Goal: Task Accomplishment & Management: Contribute content

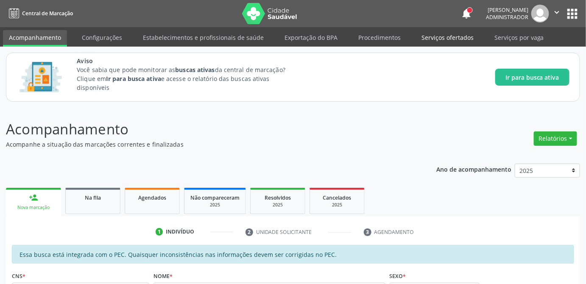
click at [435, 39] on link "Serviços ofertados" at bounding box center [447, 37] width 64 height 15
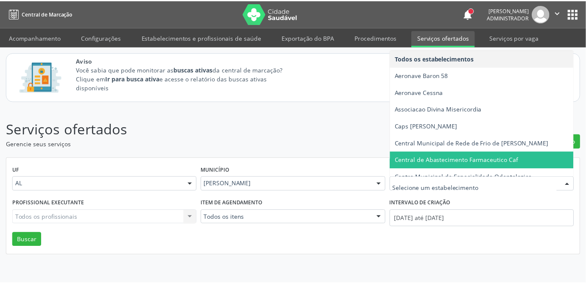
scroll to position [38, 0]
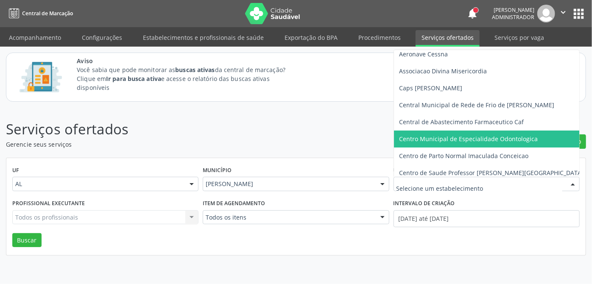
click at [450, 135] on span "Centro Municipal de Especialidade Odontologica" at bounding box center [468, 139] width 139 height 8
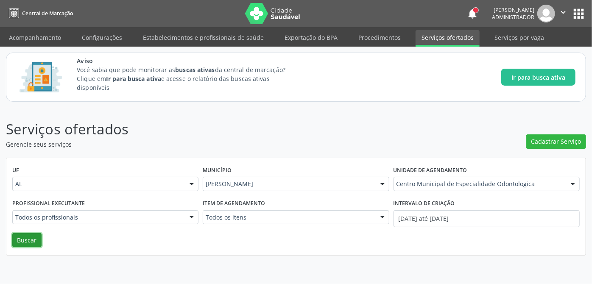
click at [20, 243] on button "Buscar" at bounding box center [26, 240] width 29 height 14
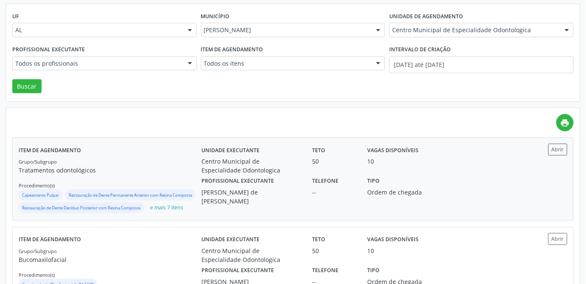
scroll to position [270, 0]
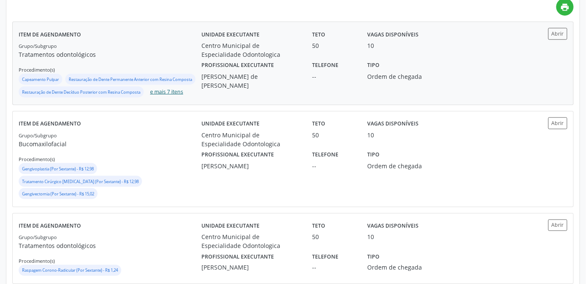
click at [175, 98] on button "e mais 7 itens" at bounding box center [167, 91] width 40 height 11
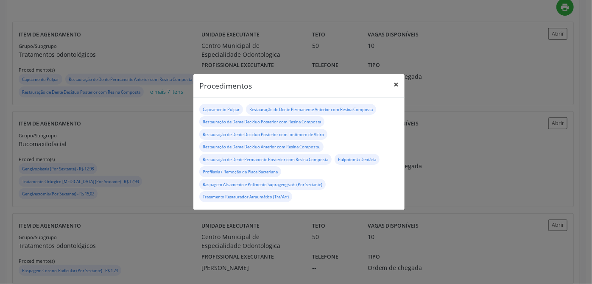
click at [397, 87] on button "×" at bounding box center [395, 84] width 17 height 21
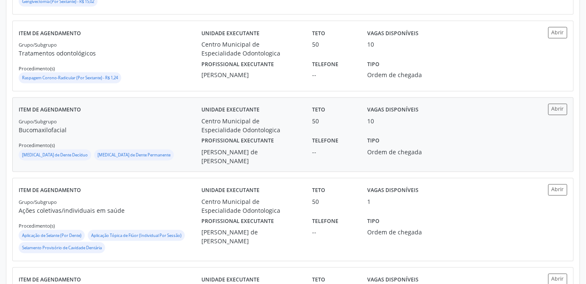
scroll to position [539, 0]
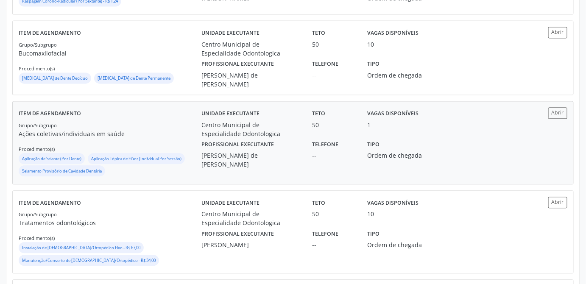
click at [255, 169] on div "[PERSON_NAME] de [PERSON_NAME]" at bounding box center [250, 160] width 99 height 18
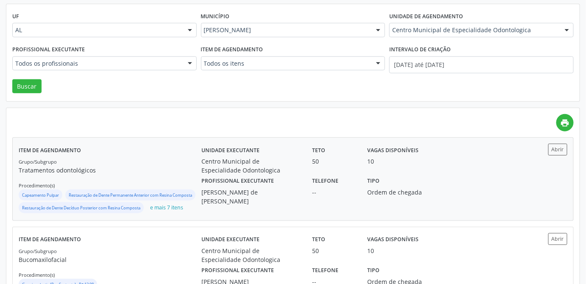
scroll to position [192, 0]
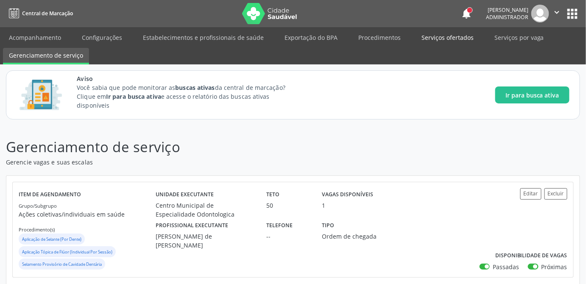
click at [443, 38] on link "Serviços ofertados" at bounding box center [447, 37] width 64 height 15
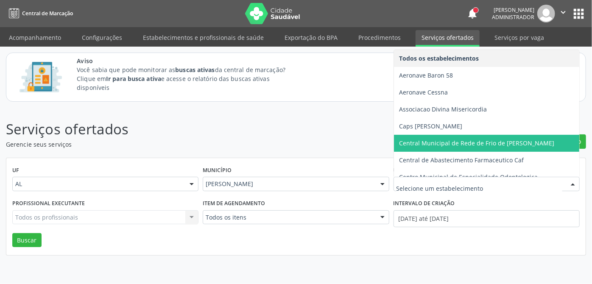
scroll to position [77, 0]
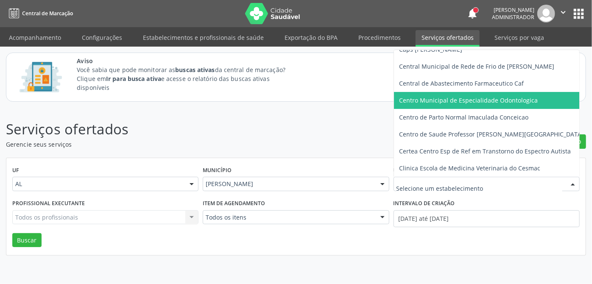
click at [505, 97] on span "Centro Municipal de Especialidade Odontologica" at bounding box center [468, 100] width 139 height 8
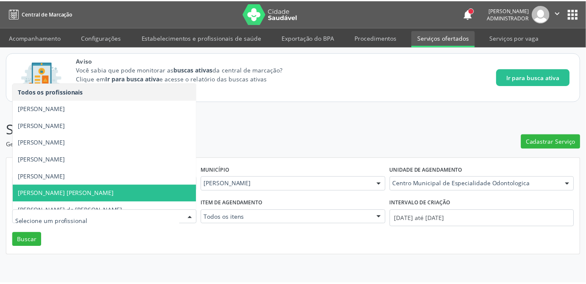
scroll to position [8, 0]
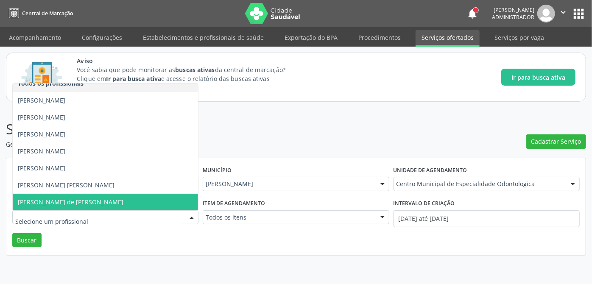
click at [70, 196] on span "[PERSON_NAME] de [PERSON_NAME]" at bounding box center [105, 202] width 185 height 17
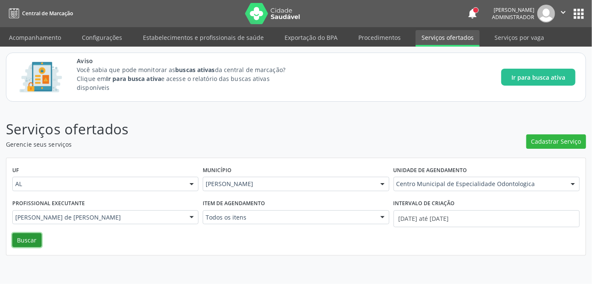
click at [34, 245] on button "Buscar" at bounding box center [26, 240] width 29 height 14
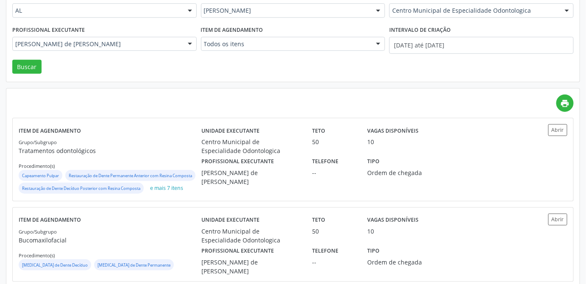
scroll to position [135, 0]
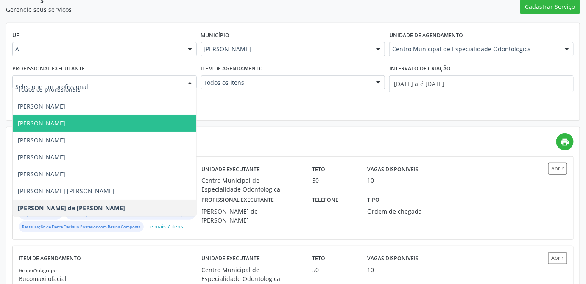
click at [65, 125] on span "[PERSON_NAME]" at bounding box center [41, 123] width 47 height 8
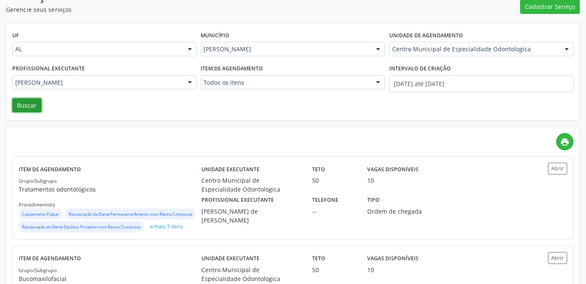
click at [35, 104] on button "Buscar" at bounding box center [26, 105] width 29 height 14
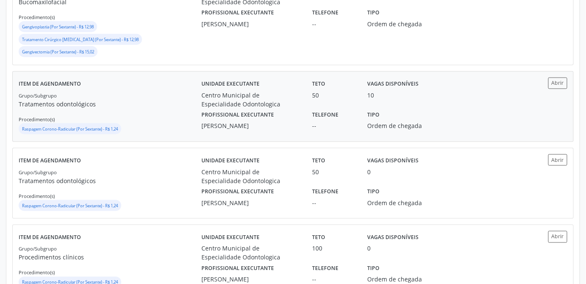
scroll to position [360, 0]
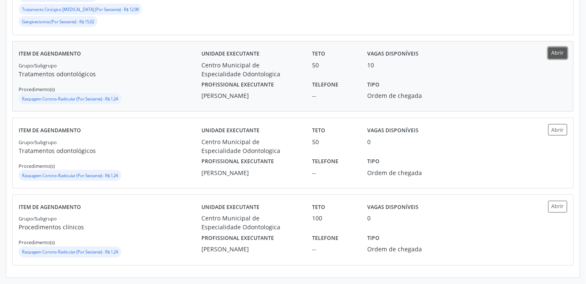
click at [557, 47] on button "Abrir" at bounding box center [557, 52] width 19 height 11
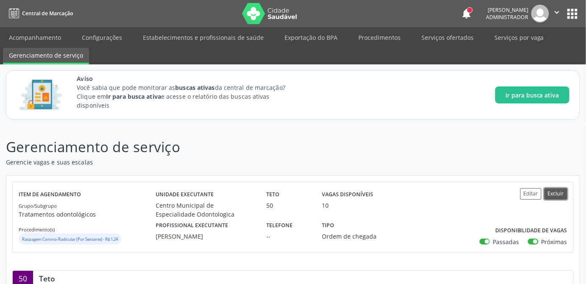
click at [564, 196] on button "Excluir" at bounding box center [555, 193] width 23 height 11
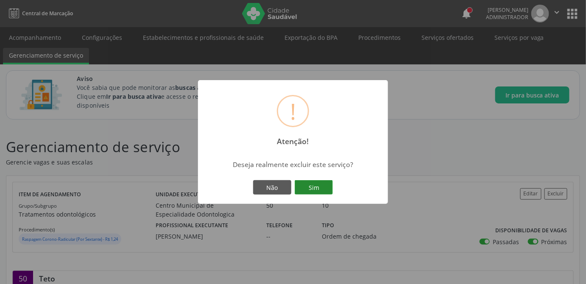
click at [317, 186] on button "Sim" at bounding box center [314, 187] width 38 height 14
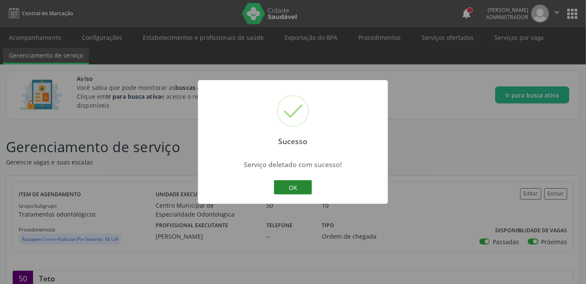
click at [287, 185] on button "OK" at bounding box center [293, 187] width 38 height 14
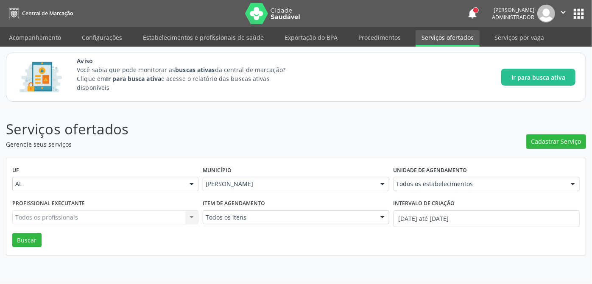
click at [113, 220] on div "Todos os profissionais Todos os profissionais Nenhum resultado encontrado para:…" at bounding box center [105, 217] width 186 height 14
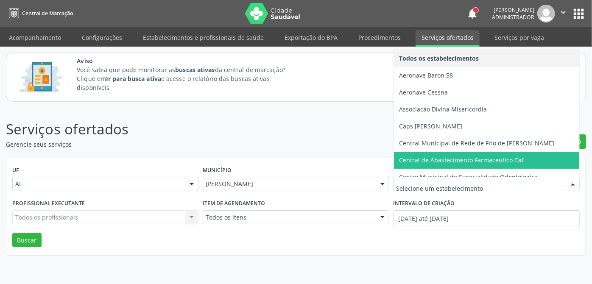
scroll to position [77, 0]
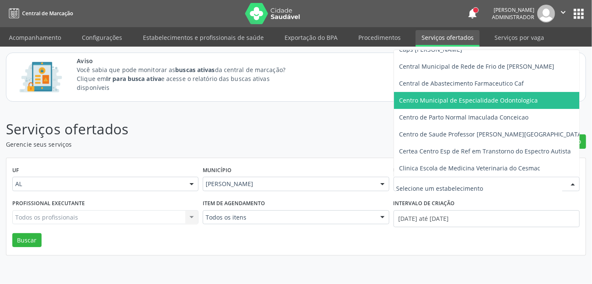
click at [478, 97] on span "Centro Municipal de Especialidade Odontologica" at bounding box center [468, 100] width 139 height 8
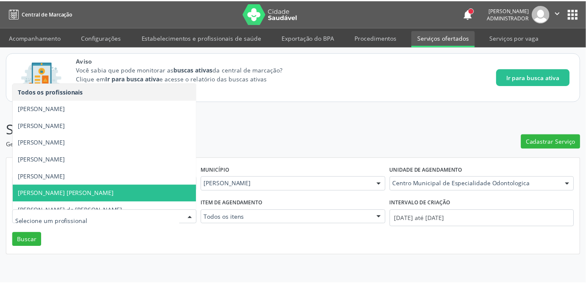
scroll to position [8, 0]
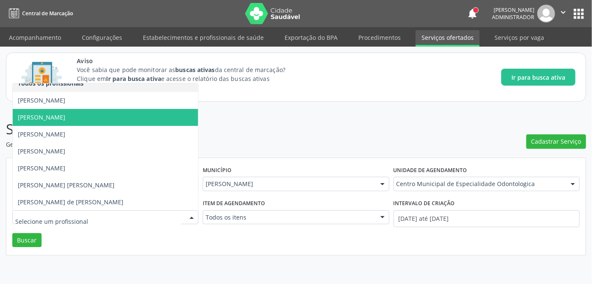
click at [65, 119] on span "[PERSON_NAME]" at bounding box center [41, 117] width 47 height 8
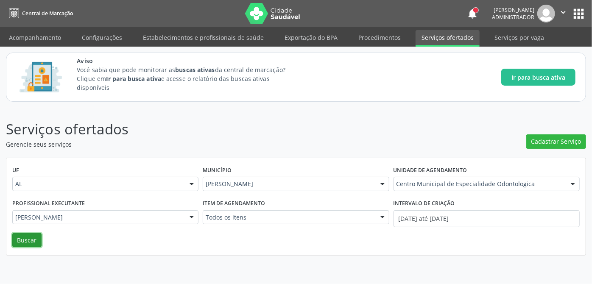
click at [28, 235] on button "Buscar" at bounding box center [26, 240] width 29 height 14
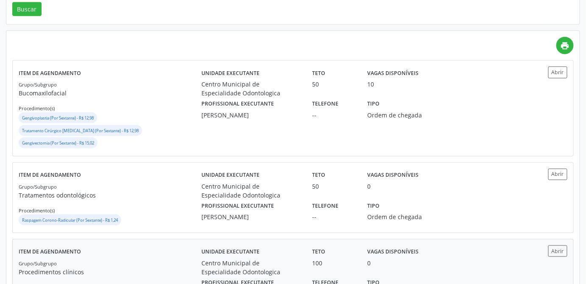
scroll to position [270, 0]
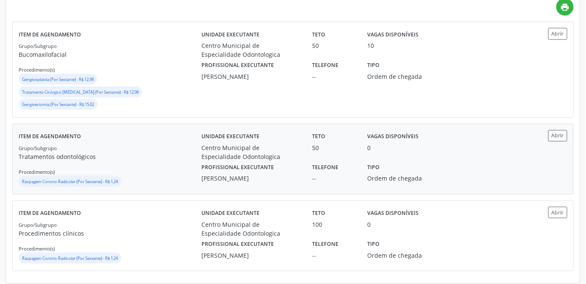
click at [52, 152] on p "Tratamentos odontológicos" at bounding box center [110, 156] width 183 height 9
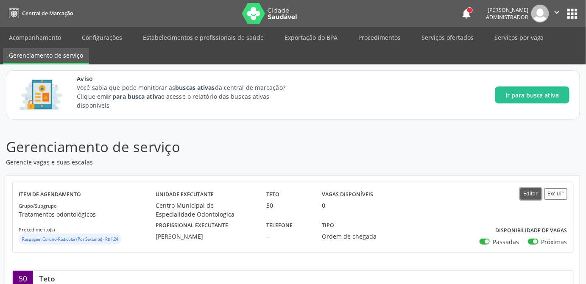
click at [534, 193] on button "Editar" at bounding box center [530, 193] width 21 height 11
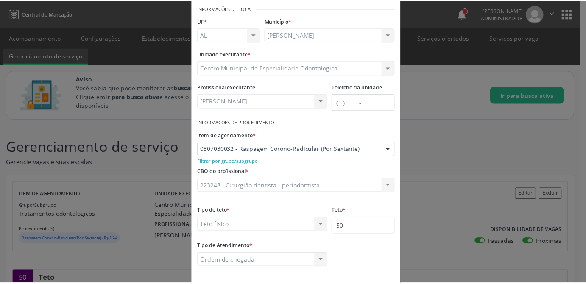
scroll to position [75, 0]
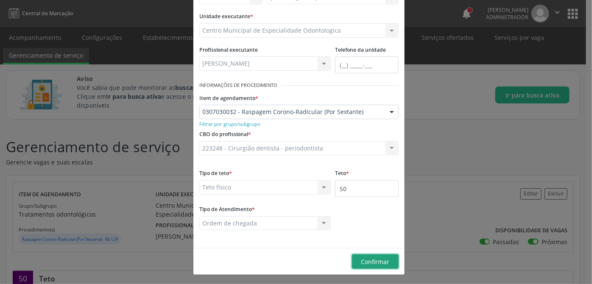
click at [370, 260] on span "Confirmar" at bounding box center [375, 262] width 28 height 8
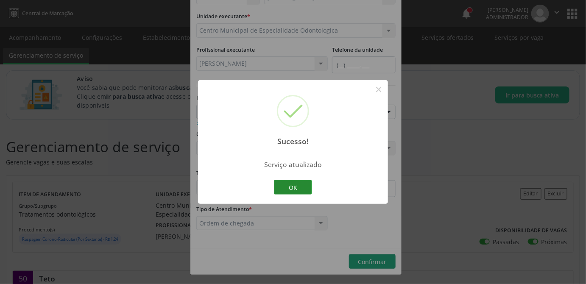
click at [301, 185] on button "OK" at bounding box center [293, 187] width 38 height 14
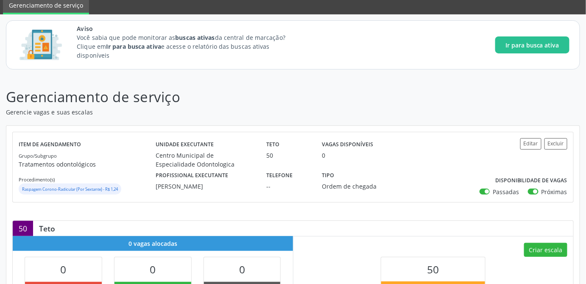
scroll to position [11, 0]
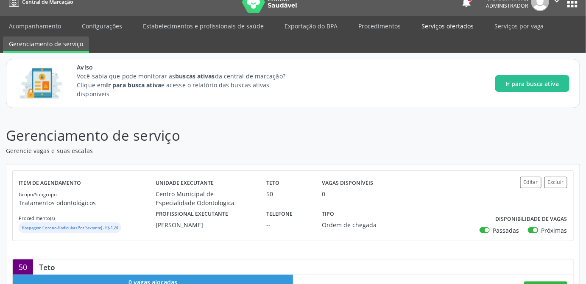
click at [431, 23] on link "Serviços ofertados" at bounding box center [447, 26] width 64 height 15
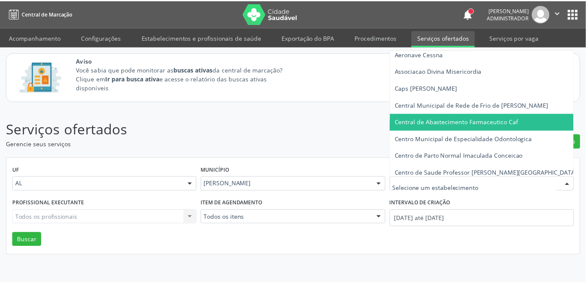
scroll to position [77, 0]
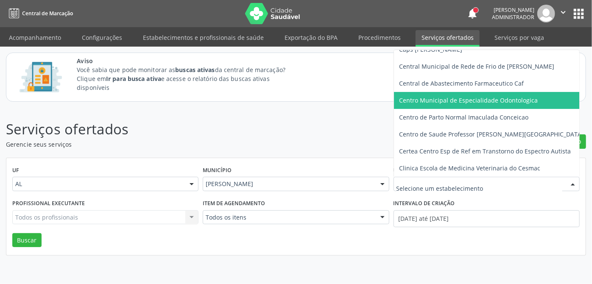
click at [492, 99] on span "Centro Municipal de Especialidade Odontologica" at bounding box center [468, 100] width 139 height 8
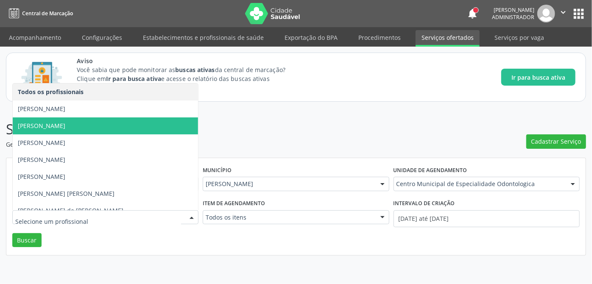
click at [65, 128] on span "[PERSON_NAME]" at bounding box center [41, 126] width 47 height 8
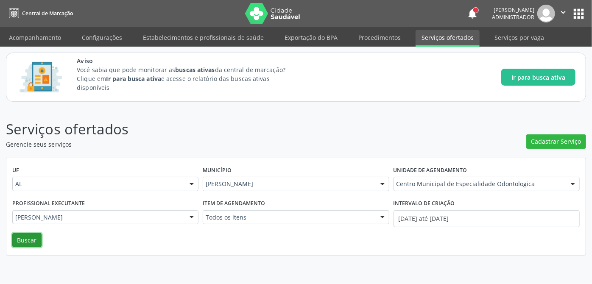
click at [36, 244] on button "Buscar" at bounding box center [26, 240] width 29 height 14
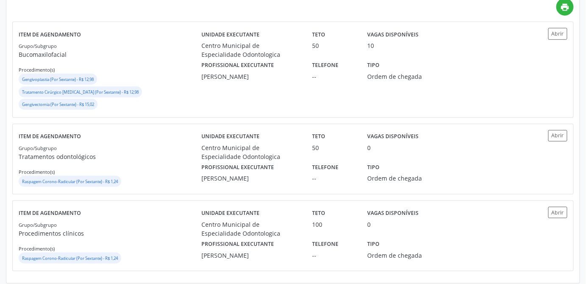
scroll to position [280, 0]
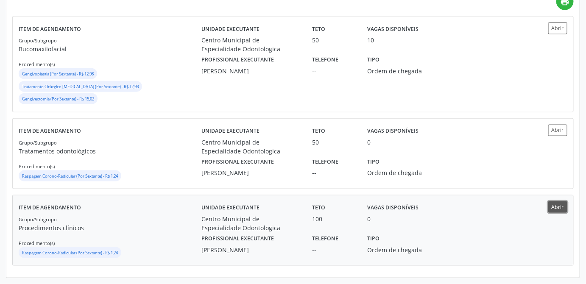
click at [555, 206] on button "Abrir" at bounding box center [557, 206] width 19 height 11
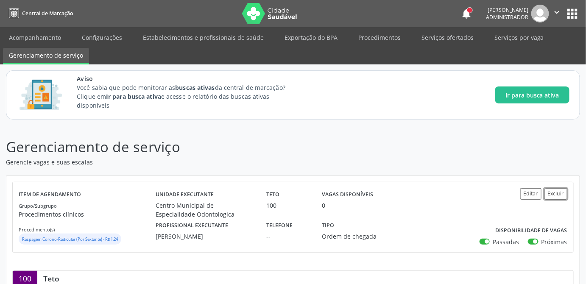
drag, startPoint x: 556, startPoint y: 193, endPoint x: 561, endPoint y: 215, distance: 22.2
click at [561, 215] on div "Editar Excluir Disponibilidade de vagas Passadas Próximas" at bounding box center [522, 217] width 92 height 58
click at [532, 196] on button "Editar" at bounding box center [530, 193] width 21 height 11
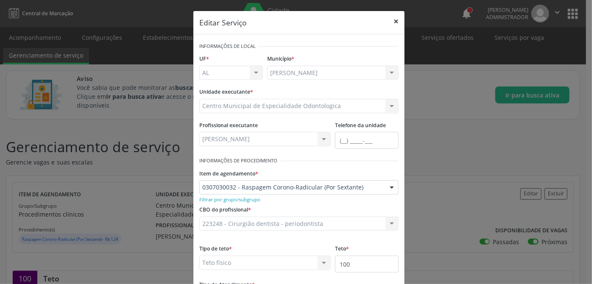
click at [391, 19] on button "×" at bounding box center [395, 21] width 17 height 21
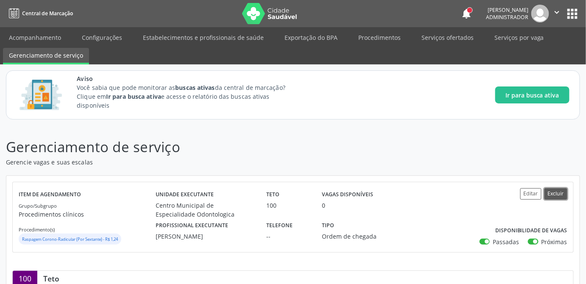
click at [564, 192] on button "Excluir" at bounding box center [555, 193] width 23 height 11
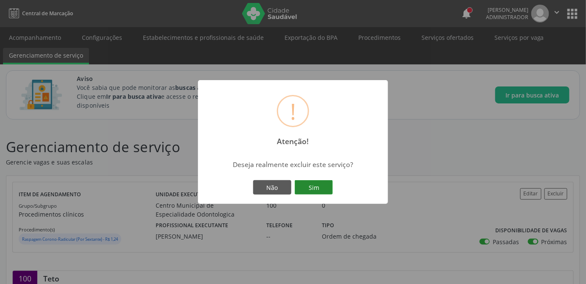
click at [306, 183] on button "Sim" at bounding box center [314, 187] width 38 height 14
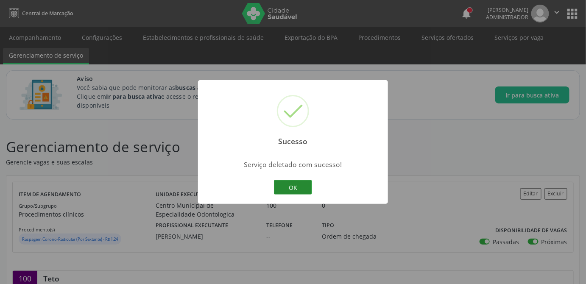
click at [295, 190] on button "OK" at bounding box center [293, 187] width 38 height 14
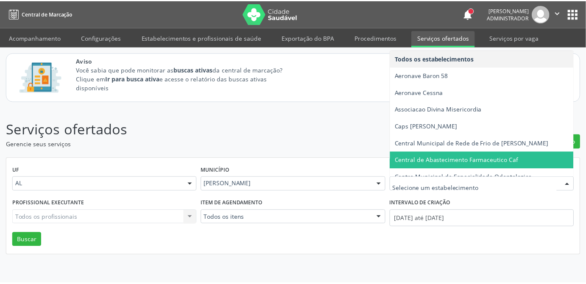
scroll to position [115, 0]
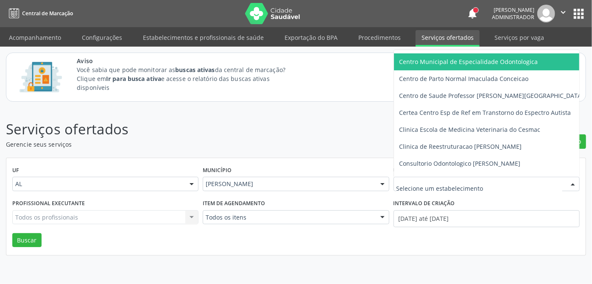
click at [462, 64] on span "Centro Municipal de Especialidade Odontologica" at bounding box center [468, 62] width 139 height 8
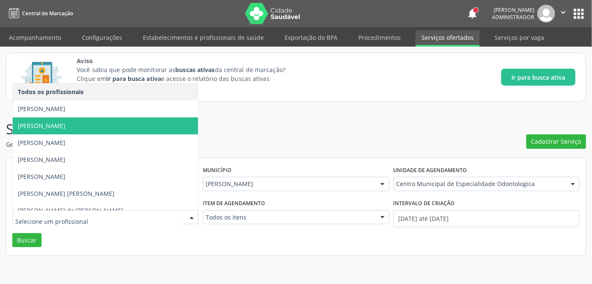
click at [65, 127] on span "[PERSON_NAME]" at bounding box center [41, 126] width 47 height 8
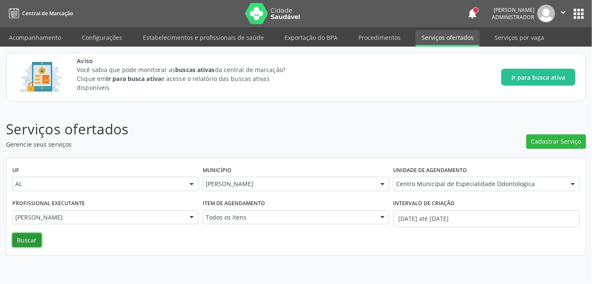
click at [23, 243] on button "Buscar" at bounding box center [26, 240] width 29 height 14
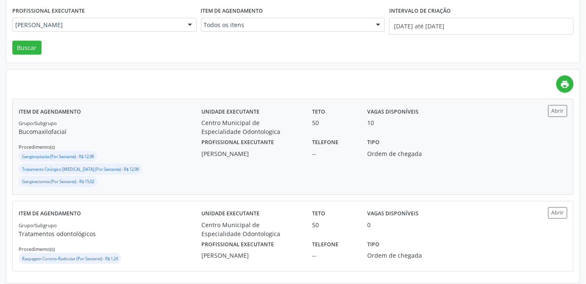
scroll to position [200, 0]
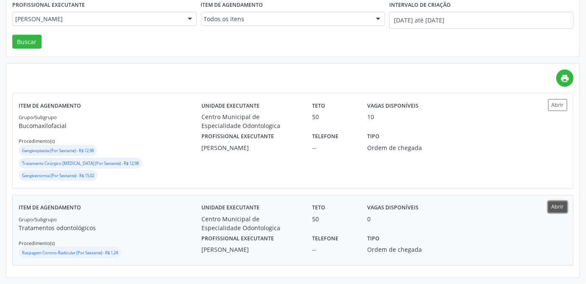
click at [549, 203] on button "Abrir" at bounding box center [557, 206] width 19 height 11
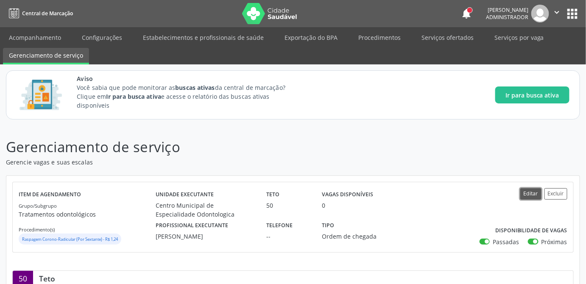
click at [525, 192] on button "Editar" at bounding box center [530, 193] width 21 height 11
click at [526, 192] on button "Editar" at bounding box center [530, 193] width 21 height 11
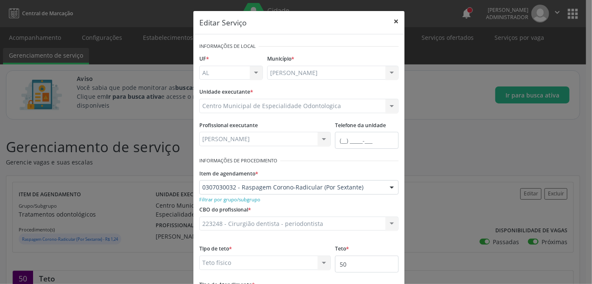
click at [394, 18] on button "×" at bounding box center [395, 21] width 17 height 21
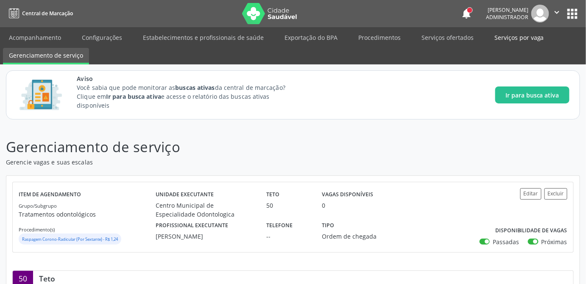
click at [492, 35] on link "Serviços por vaga" at bounding box center [518, 37] width 61 height 15
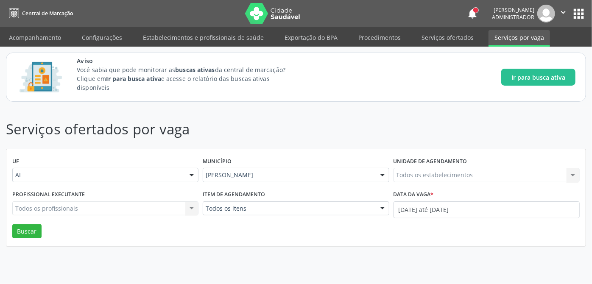
click at [505, 173] on div "Todos os estabelecimentos Todos os estabelecimentos Nenhum resultado encontrado…" at bounding box center [486, 175] width 186 height 14
click at [448, 175] on div "Todos os estabelecimentos Todos os estabelecimentos Nenhum resultado encontrado…" at bounding box center [486, 175] width 186 height 14
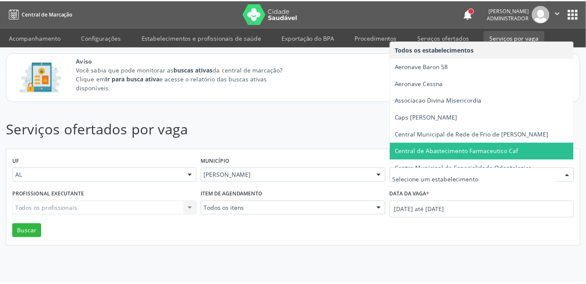
scroll to position [38, 0]
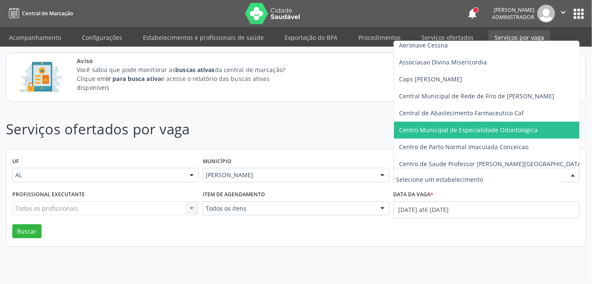
click at [463, 129] on span "Centro Municipal de Especialidade Odontologica" at bounding box center [468, 130] width 139 height 8
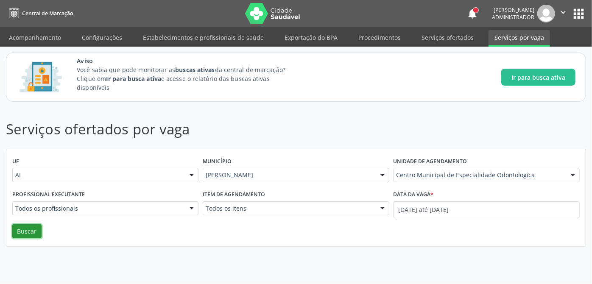
click at [19, 232] on button "Buscar" at bounding box center [26, 231] width 29 height 14
click at [27, 229] on button "Buscar" at bounding box center [26, 231] width 29 height 14
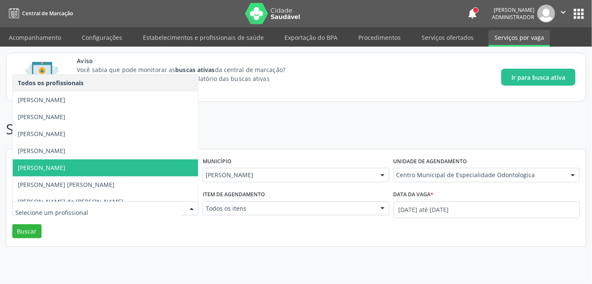
click at [65, 166] on span "[PERSON_NAME]" at bounding box center [41, 168] width 47 height 8
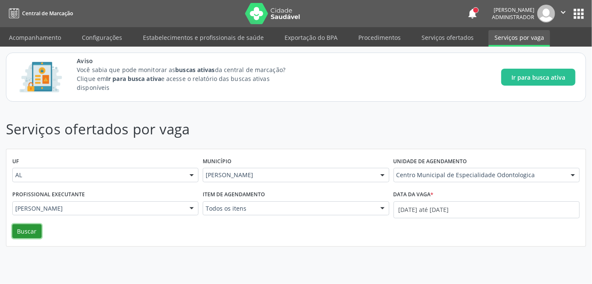
click at [39, 228] on button "Buscar" at bounding box center [26, 231] width 29 height 14
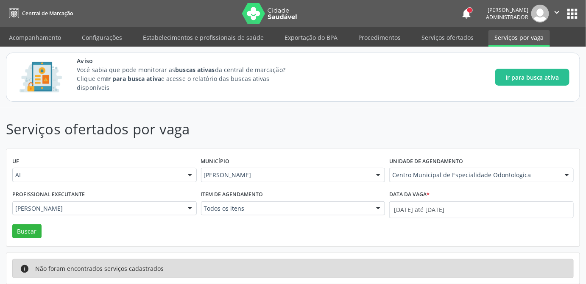
scroll to position [5, 0]
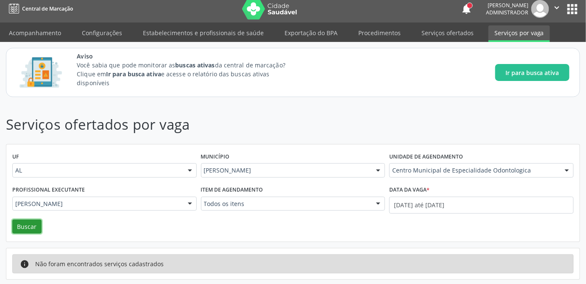
click at [14, 221] on button "Buscar" at bounding box center [26, 227] width 29 height 14
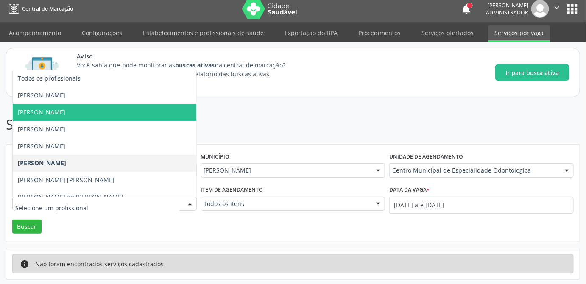
click at [65, 113] on span "[PERSON_NAME]" at bounding box center [41, 112] width 47 height 8
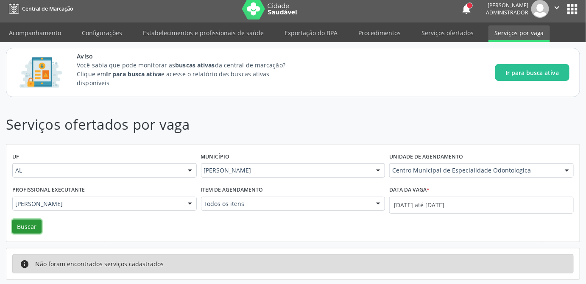
click at [36, 225] on button "Buscar" at bounding box center [26, 227] width 29 height 14
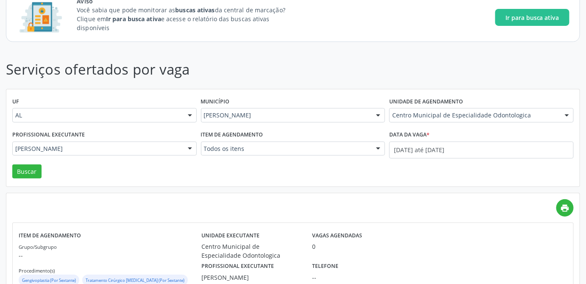
scroll to position [21, 0]
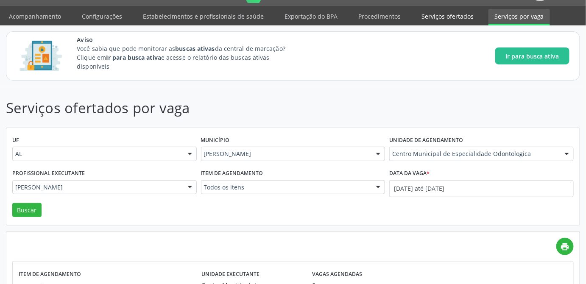
click at [440, 18] on link "Serviços ofertados" at bounding box center [447, 16] width 64 height 15
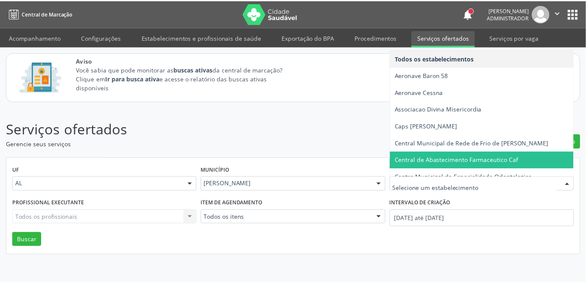
scroll to position [77, 0]
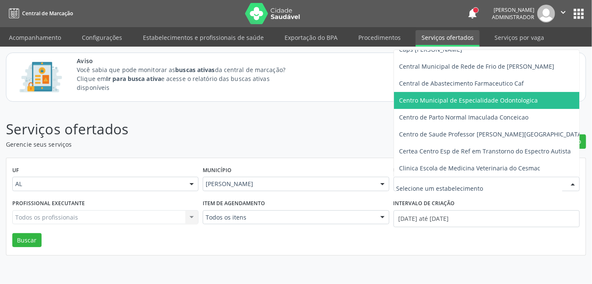
click at [517, 102] on span "Centro Municipal de Especialidade Odontologica" at bounding box center [468, 100] width 139 height 8
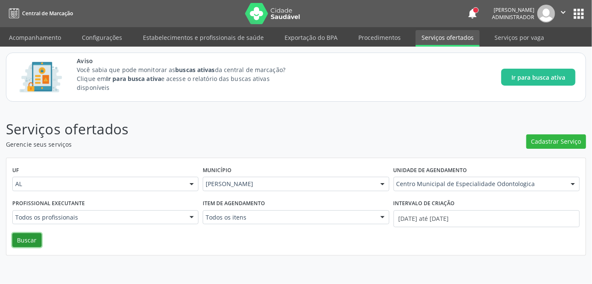
click at [27, 240] on button "Buscar" at bounding box center [26, 240] width 29 height 14
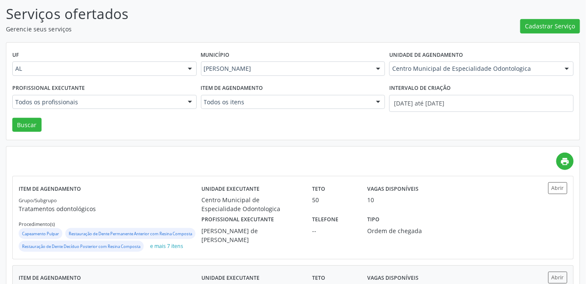
scroll to position [154, 0]
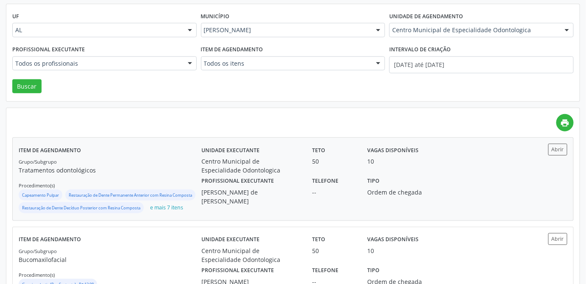
drag, startPoint x: 198, startPoint y: 189, endPoint x: 296, endPoint y: 195, distance: 98.5
click at [296, 195] on div "Profissional executante Renata Barbirato de Paiva Loures Monteiro" at bounding box center [250, 190] width 111 height 31
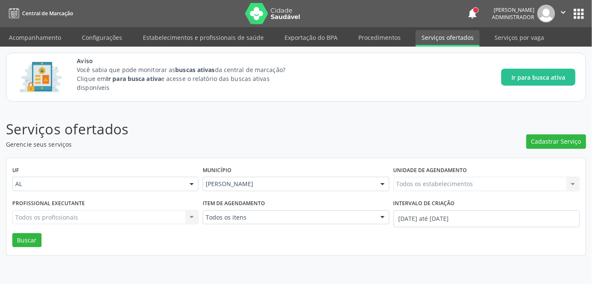
click at [453, 185] on div "Todos os estabelecimentos Todos os estabelecimentos Nenhum resultado encontrado…" at bounding box center [486, 184] width 186 height 14
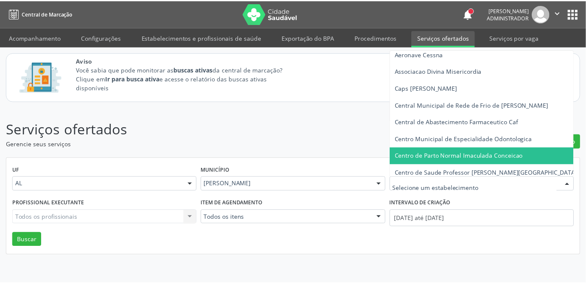
scroll to position [77, 0]
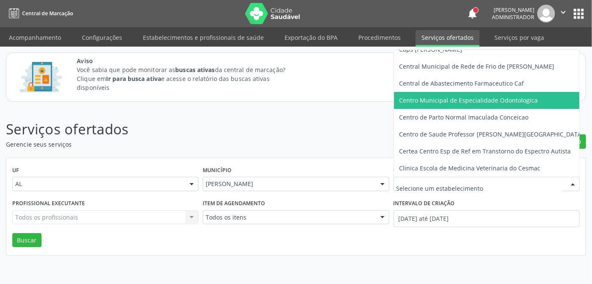
click at [468, 99] on span "Centro Municipal de Especialidade Odontologica" at bounding box center [468, 100] width 139 height 8
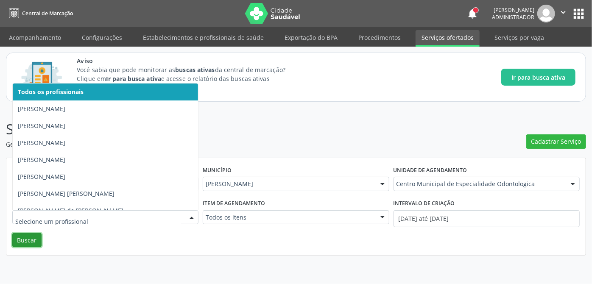
click at [34, 240] on button "Buscar" at bounding box center [26, 240] width 29 height 14
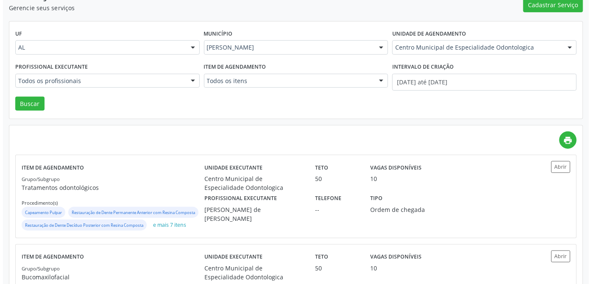
scroll to position [0, 0]
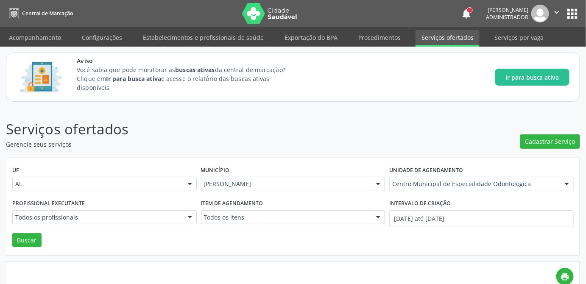
click at [503, 204] on div "Intervalo de criação" at bounding box center [481, 203] width 184 height 13
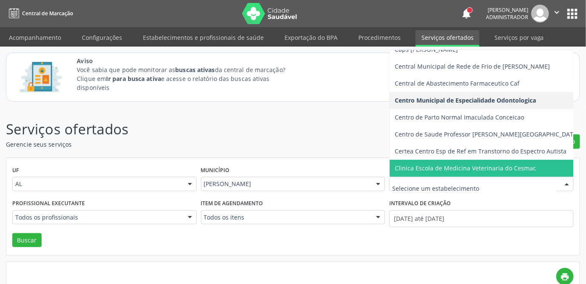
click at [516, 200] on div "Intervalo de criação" at bounding box center [481, 203] width 184 height 13
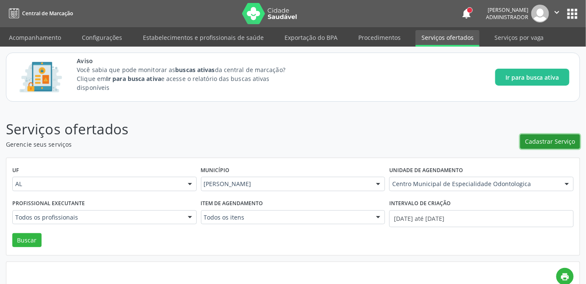
click at [559, 143] on span "Cadastrar Serviço" at bounding box center [550, 141] width 50 height 9
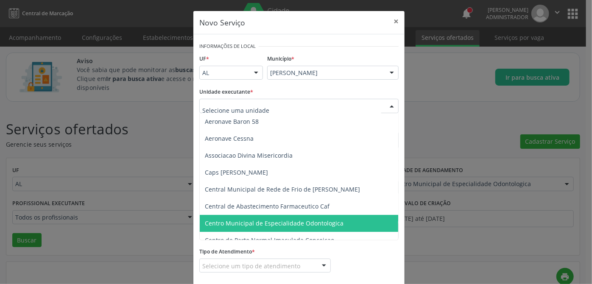
click at [274, 222] on span "Centro Municipal de Especialidade Odontologica" at bounding box center [274, 223] width 139 height 8
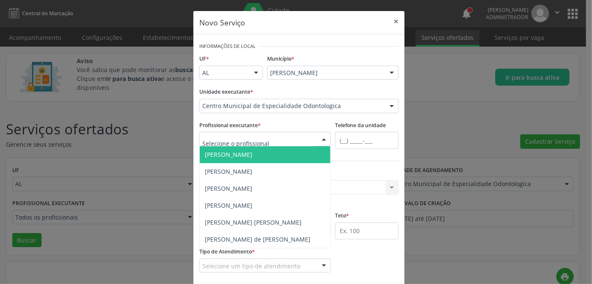
click at [236, 155] on span "[PERSON_NAME]" at bounding box center [228, 154] width 47 height 8
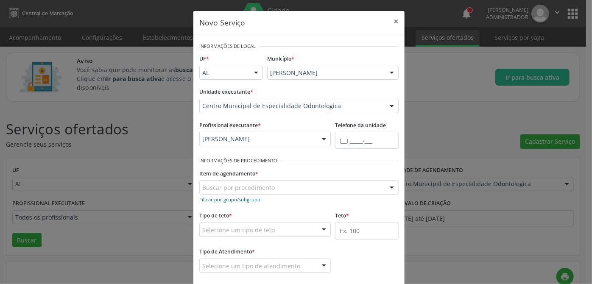
click at [239, 199] on small "Filtrar por grupo/subgrupo" at bounding box center [229, 199] width 61 height 6
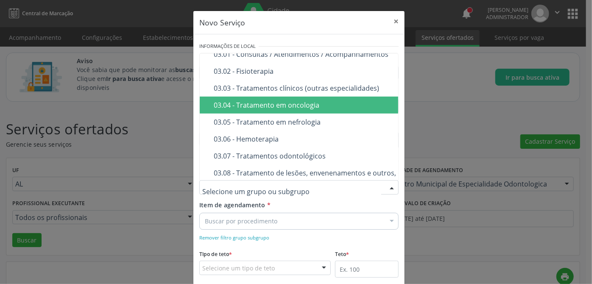
scroll to position [385, 0]
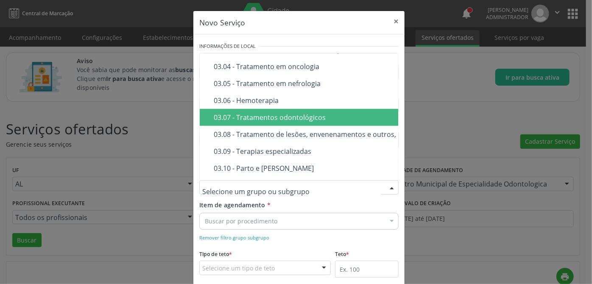
click at [258, 120] on div "03.07 - Tratamentos odontológicos" at bounding box center [357, 117] width 287 height 7
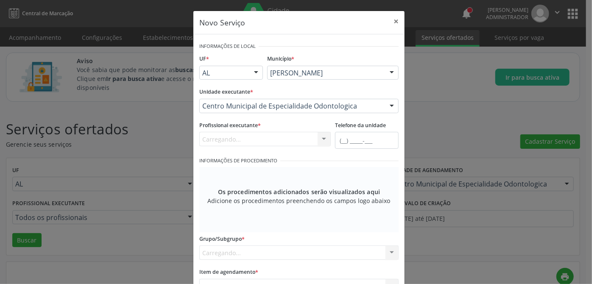
scroll to position [77, 0]
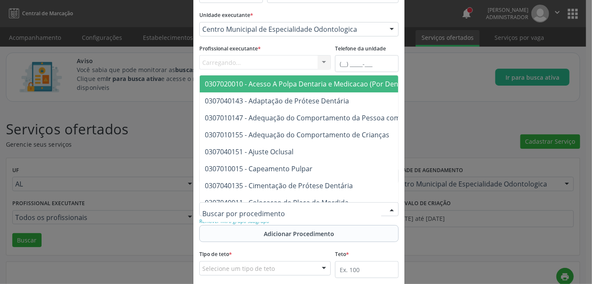
paste input "Eles terão que esgotar a lista do SIMAD ou as solicitações irão migrar para CS …"
type input "Eles terão que esgotar a lista do SIMAD ou as solicitações irão migrar para CS …"
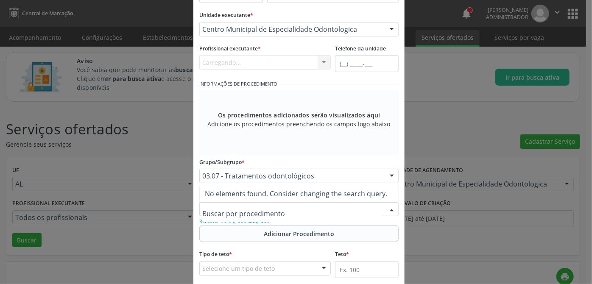
scroll to position [0, 0]
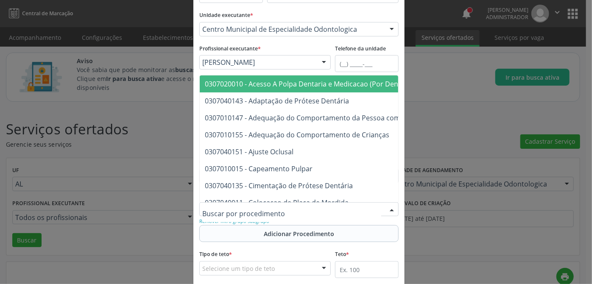
paste input "0307040046"
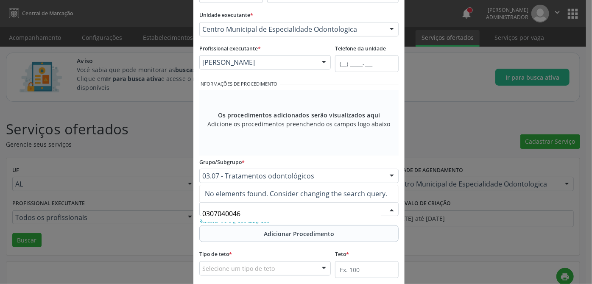
click at [258, 216] on input "0307040046" at bounding box center [291, 213] width 179 height 17
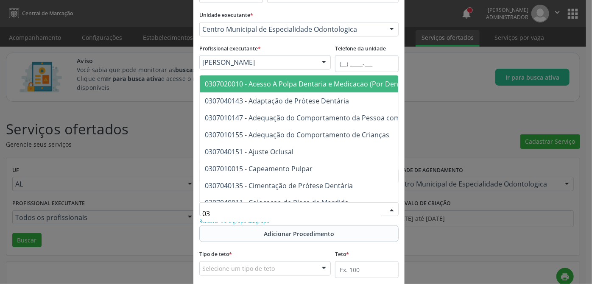
type input "0"
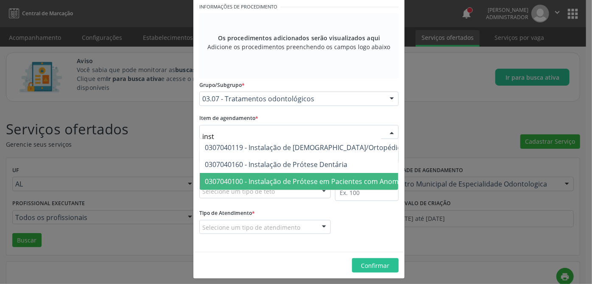
type input "insta"
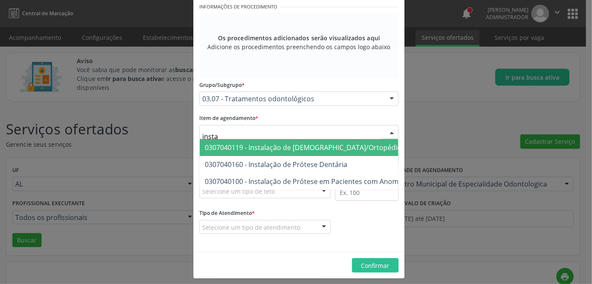
click at [289, 143] on span "0307040119 - Instalação de [DEMOGRAPHIC_DATA]/Ortopédico Fixo" at bounding box center [312, 147] width 214 height 9
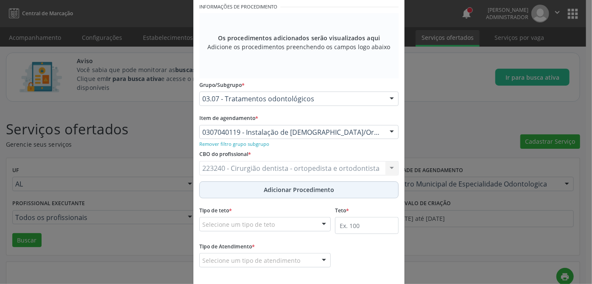
click at [287, 189] on span "Adicionar Procedimento" at bounding box center [299, 189] width 70 height 9
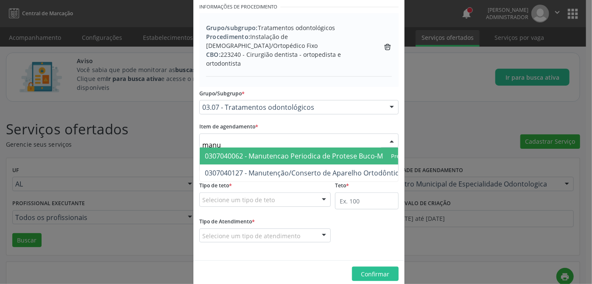
type input "manut"
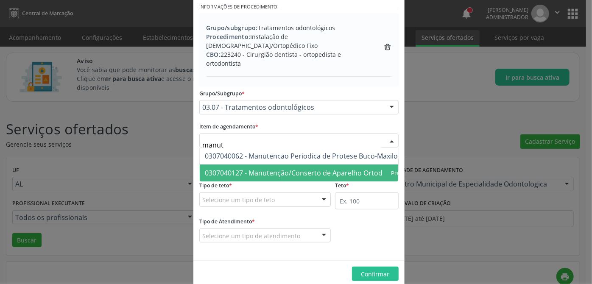
click at [312, 172] on span "0307040127 - Manutenção/Conserto de Aparelho Ortodôntico/Ortopédico" at bounding box center [323, 172] width 237 height 9
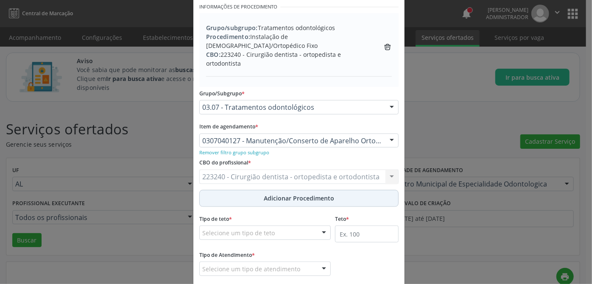
click at [280, 199] on span "Adicionar Procedimento" at bounding box center [299, 198] width 70 height 9
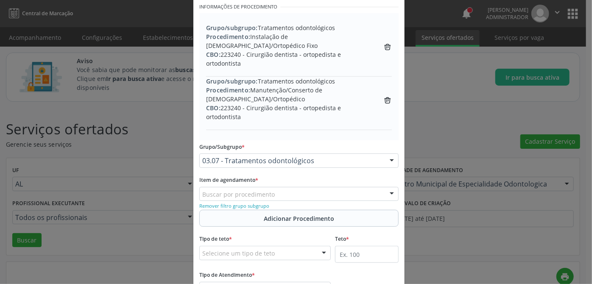
scroll to position [192, 0]
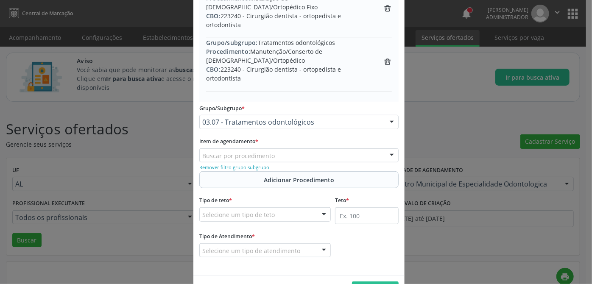
click at [272, 217] on div "Selecione um tipo de teto" at bounding box center [264, 214] width 131 height 14
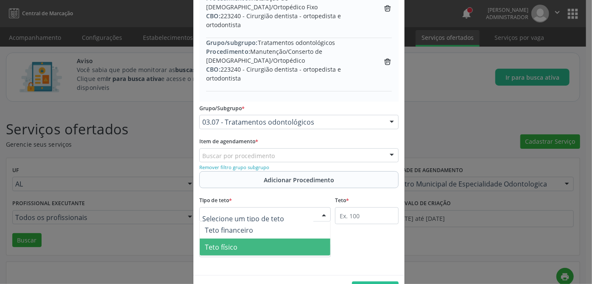
click at [254, 242] on span "Teto físico" at bounding box center [265, 247] width 131 height 17
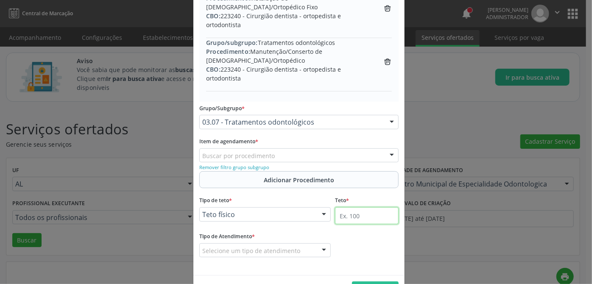
click at [362, 218] on input "text" at bounding box center [367, 215] width 64 height 17
type input "50"
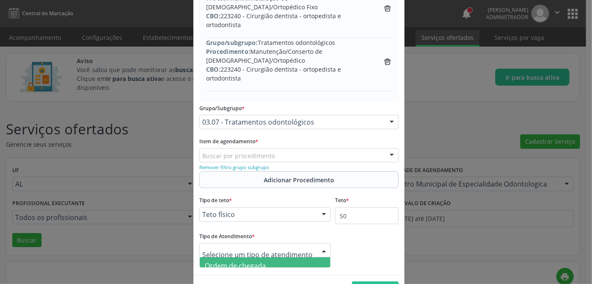
scroll to position [219, 0]
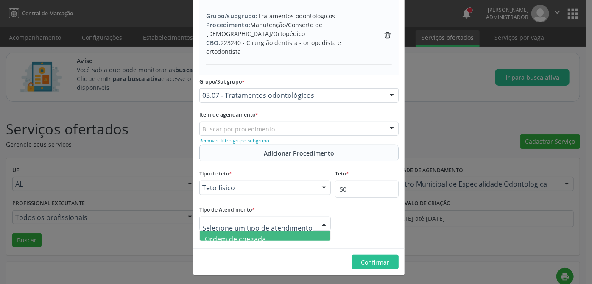
click at [253, 234] on span "Ordem de chegada" at bounding box center [235, 238] width 61 height 9
